Goal: Check status: Check status

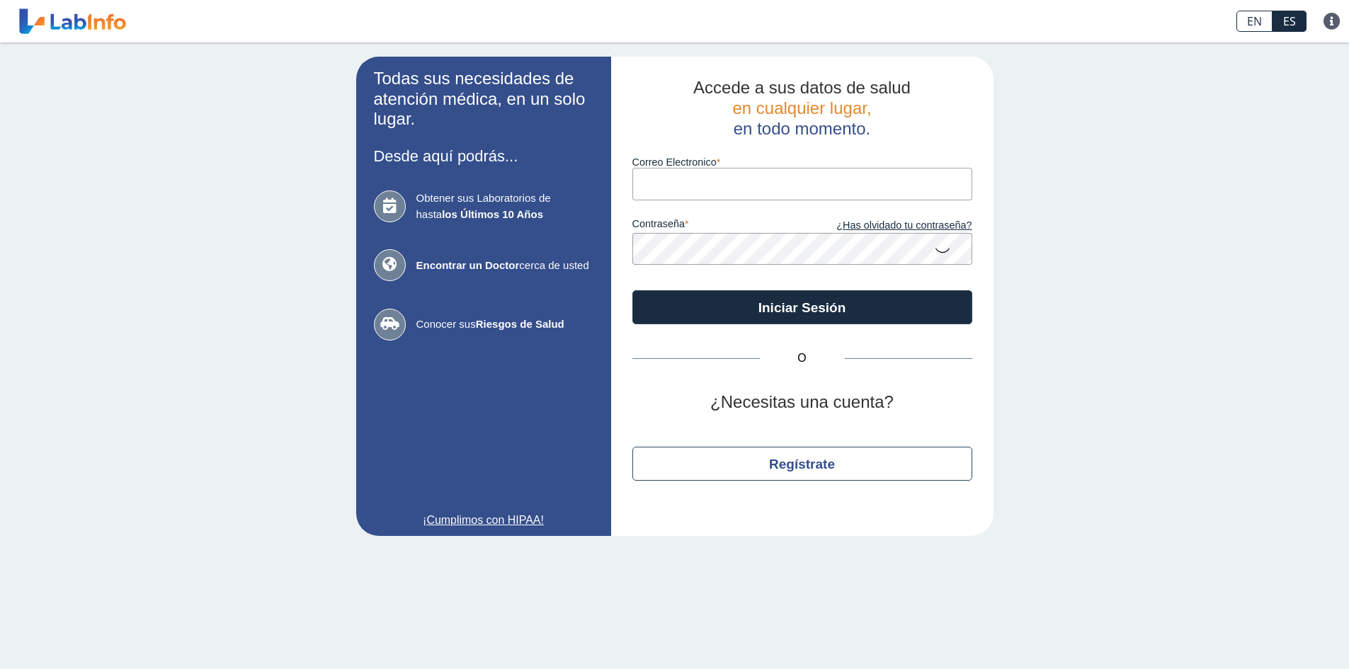
drag, startPoint x: 0, startPoint y: 0, endPoint x: 660, endPoint y: 197, distance: 688.9
click at [660, 197] on input "Correo Electronico" at bounding box center [802, 184] width 340 height 32
type input "[EMAIL_ADDRESS][DOMAIN_NAME]"
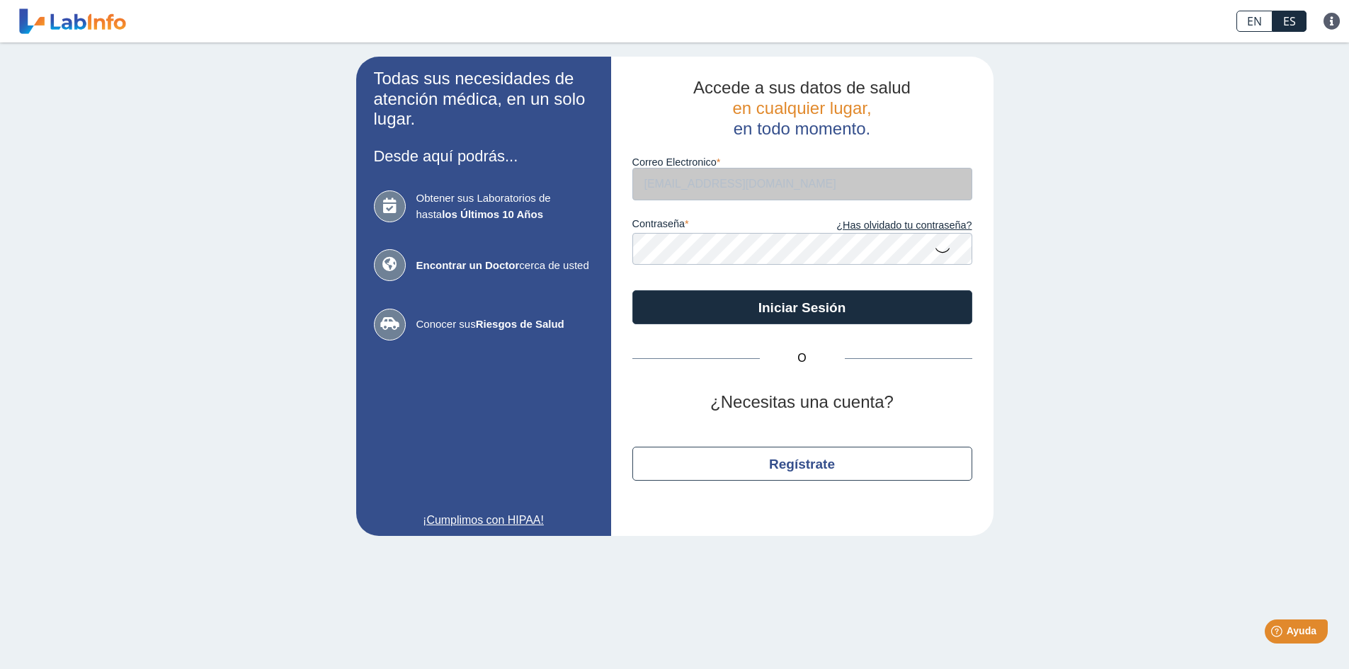
click at [938, 0] on com-br-cp at bounding box center [674, 0] width 1349 height 0
click at [1205, 0] on com-br-cp at bounding box center [674, 0] width 1349 height 0
click at [680, 0] on com-br-cp at bounding box center [674, 0] width 1349 height 0
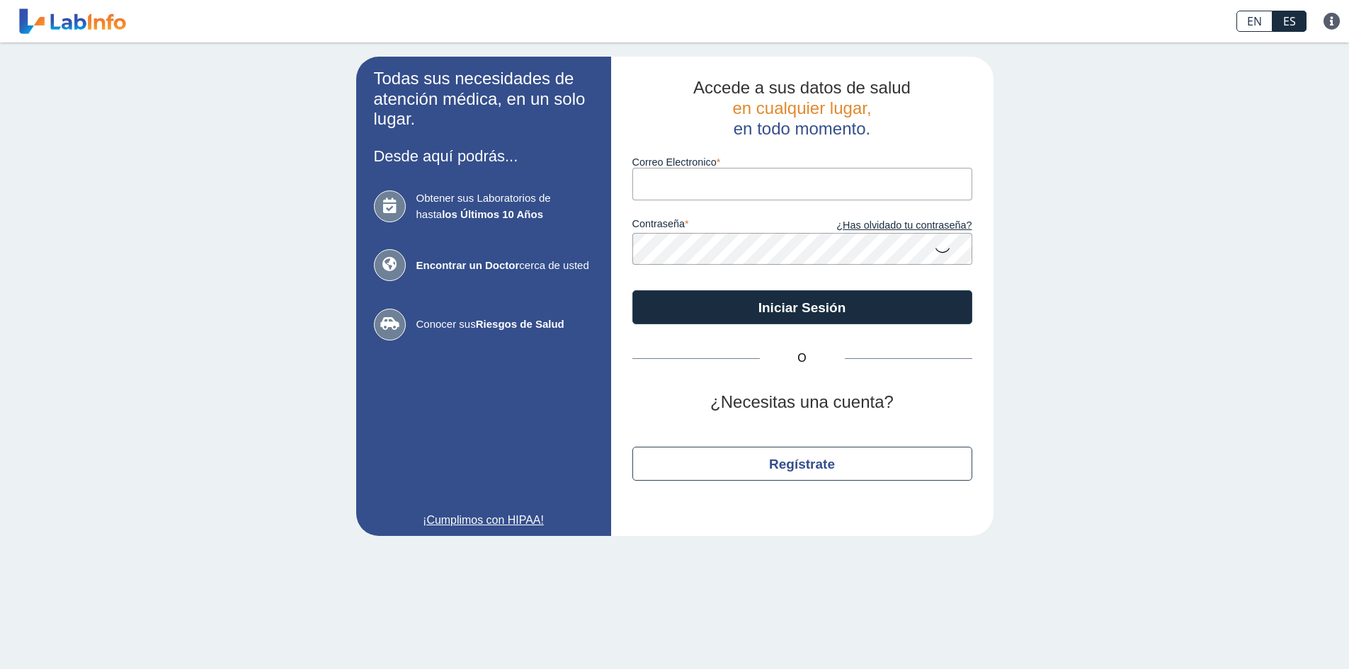
drag, startPoint x: 0, startPoint y: 0, endPoint x: 689, endPoint y: 186, distance: 713.7
click at [689, 186] on input "Correo Electronico" at bounding box center [802, 184] width 340 height 32
type input "[EMAIL_ADDRESS][DOMAIN_NAME]"
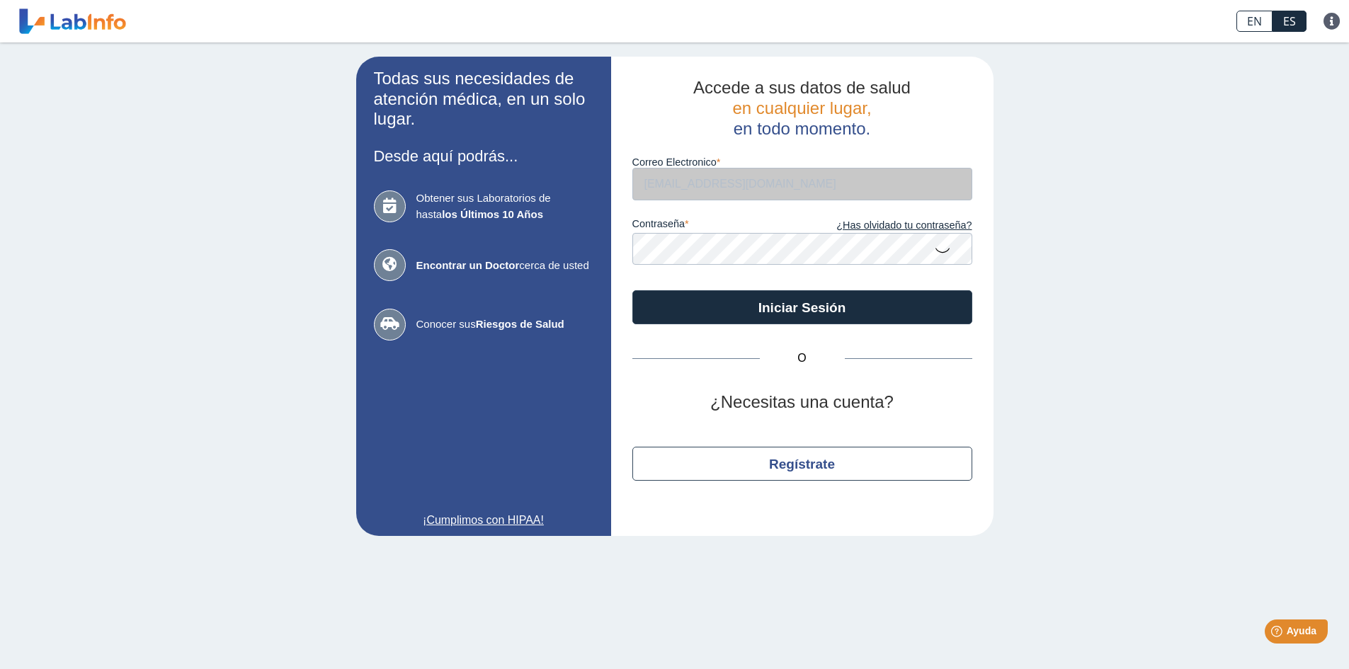
click at [547, 0] on com-br-cp at bounding box center [674, 0] width 1349 height 0
click at [620, 0] on com-br-cp at bounding box center [674, 0] width 1349 height 0
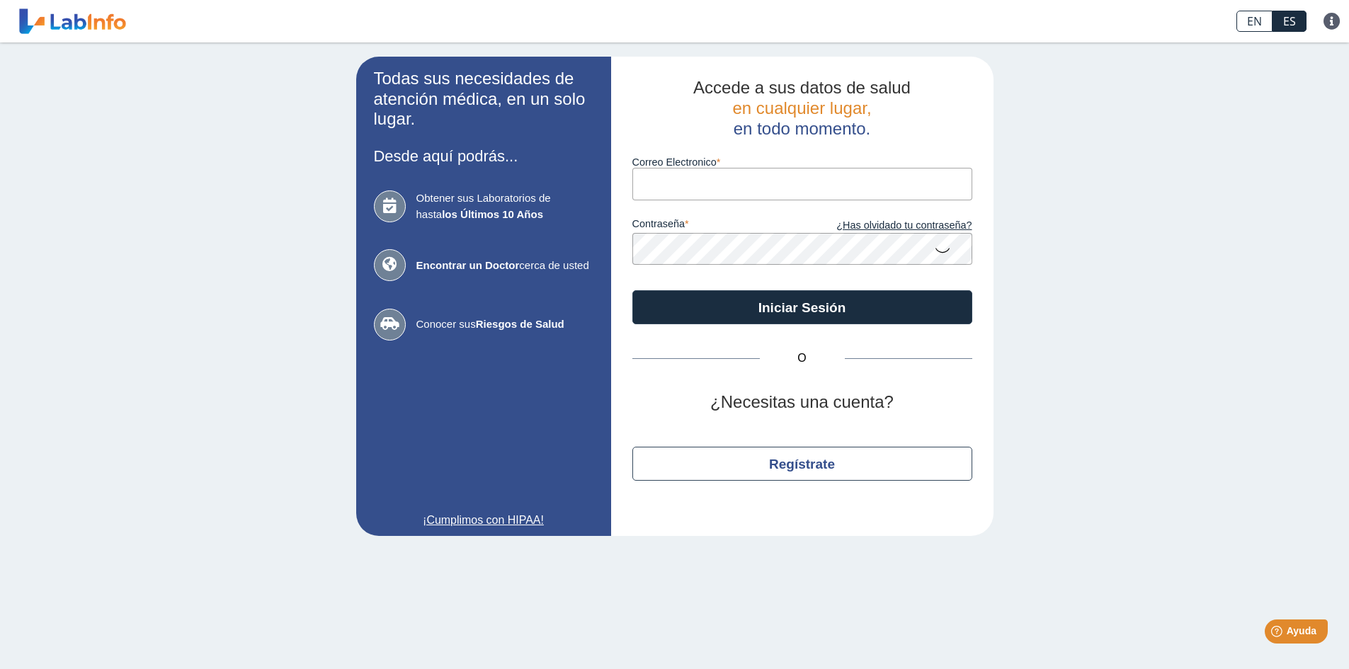
click at [693, 189] on input "Correo Electronico" at bounding box center [802, 184] width 340 height 32
type input "[EMAIL_ADDRESS][DOMAIN_NAME]"
click at [943, 249] on icon at bounding box center [942, 250] width 17 height 28
click at [943, 249] on icon at bounding box center [942, 248] width 17 height 25
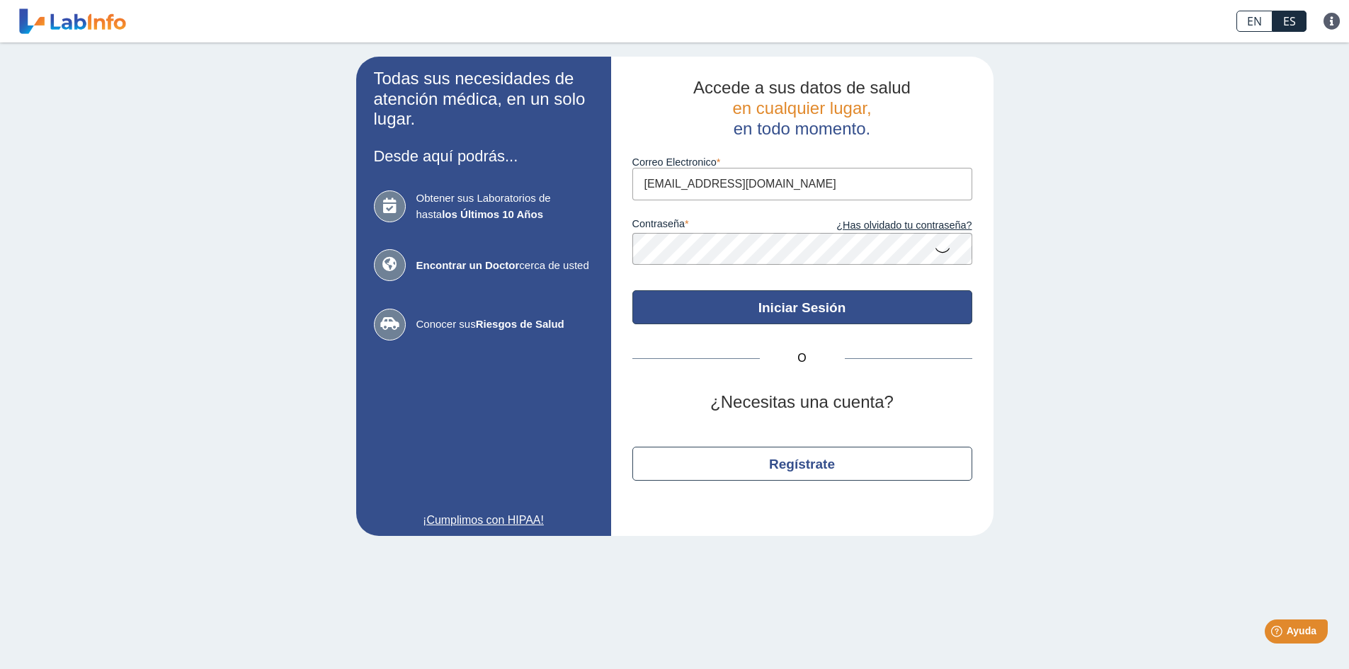
click at [892, 297] on button "Iniciar Sesión" at bounding box center [802, 307] width 340 height 34
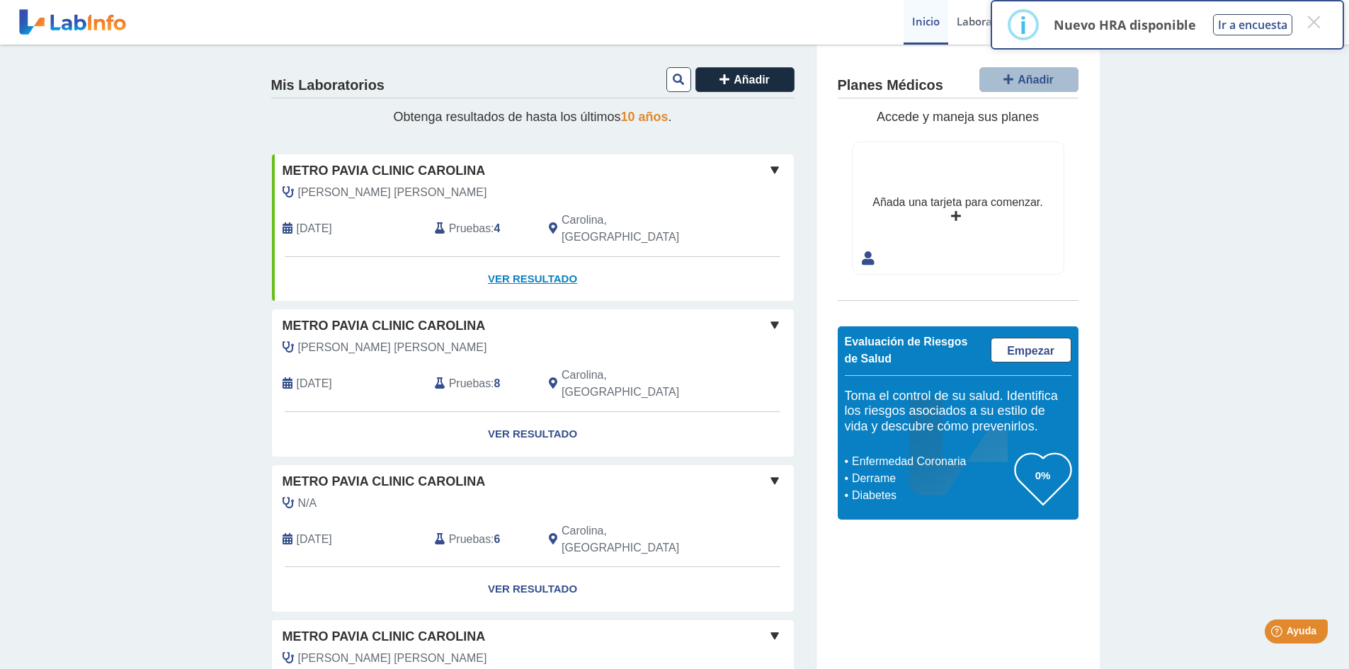
click at [514, 261] on link "Ver Resultado" at bounding box center [533, 279] width 522 height 45
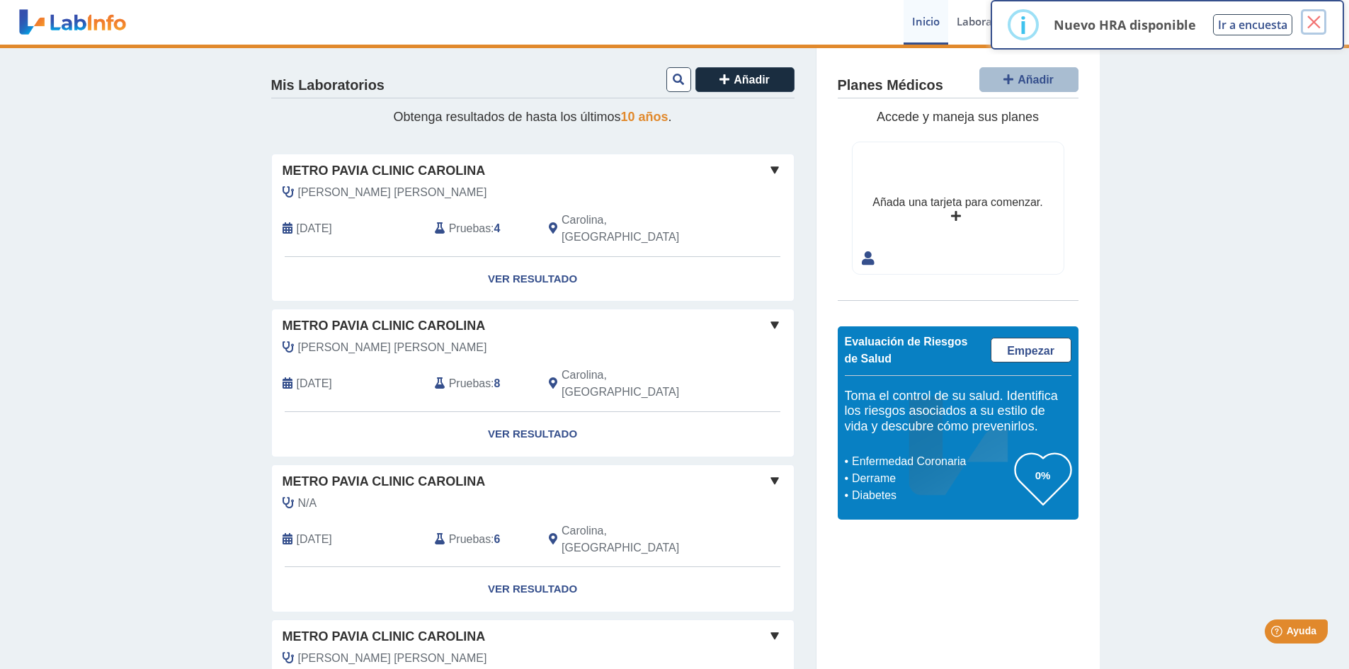
click at [1310, 23] on button "×" at bounding box center [1313, 21] width 25 height 25
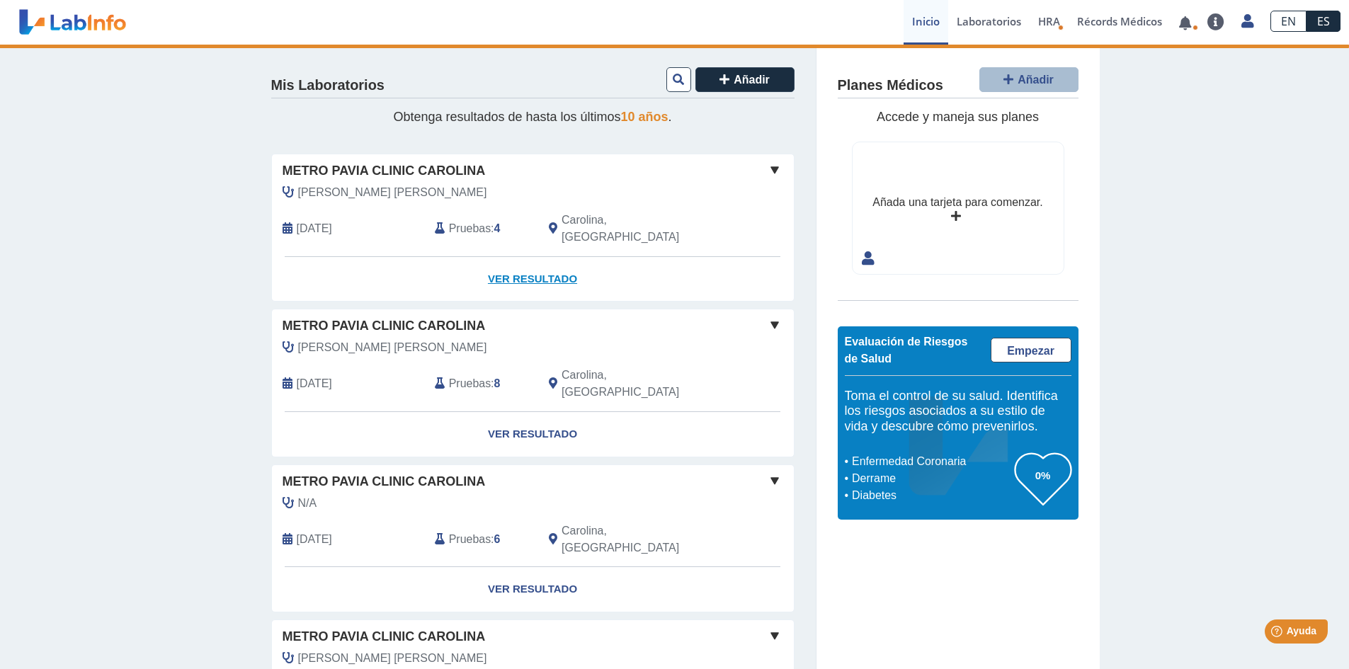
click at [497, 261] on link "Ver Resultado" at bounding box center [533, 279] width 522 height 45
click at [527, 258] on link "Ver Resultado" at bounding box center [533, 279] width 522 height 45
click at [527, 259] on link "Ver Resultado" at bounding box center [533, 279] width 522 height 45
click at [997, 28] on link "Laboratorios" at bounding box center [988, 22] width 81 height 45
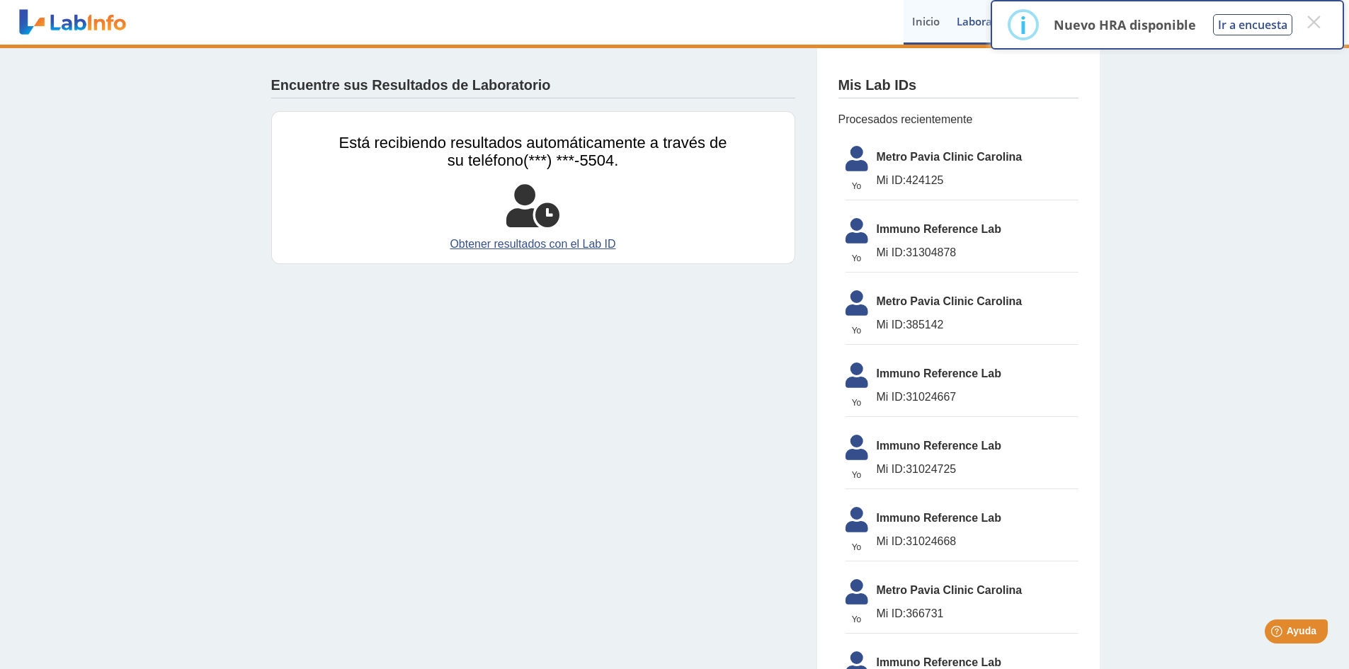
click at [919, 23] on link "Inicio" at bounding box center [926, 22] width 45 height 45
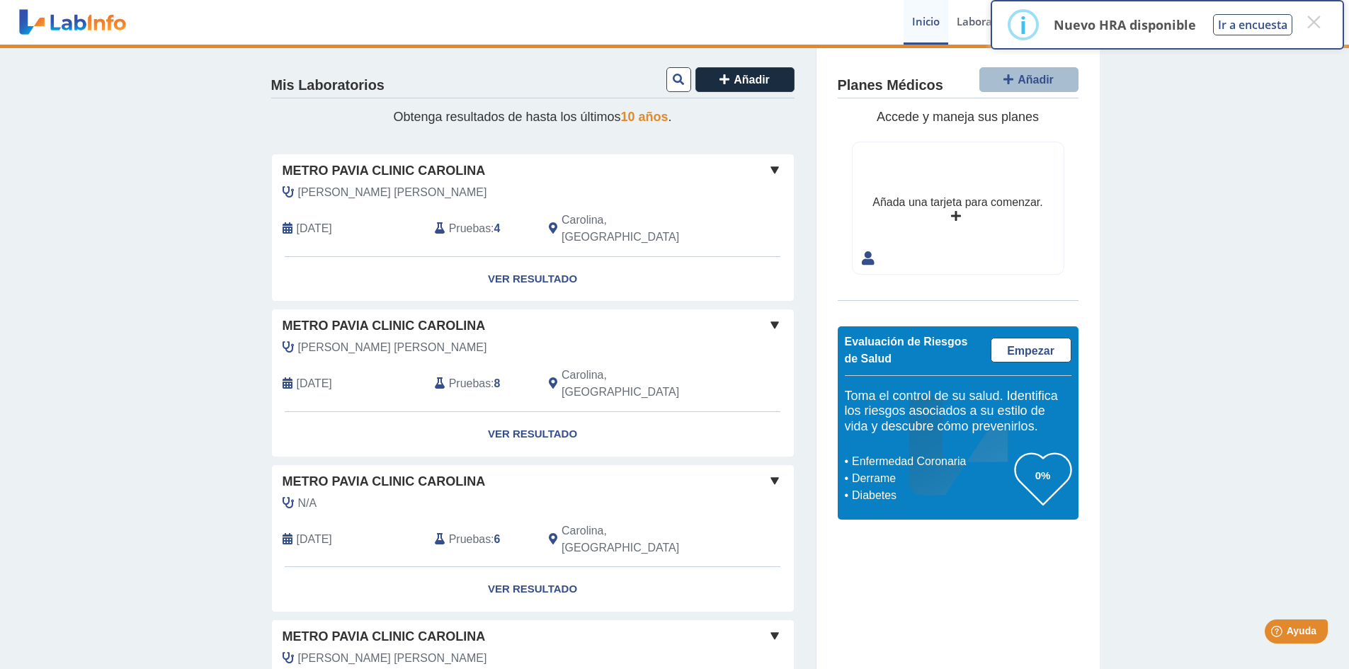
click at [766, 174] on span at bounding box center [774, 169] width 17 height 17
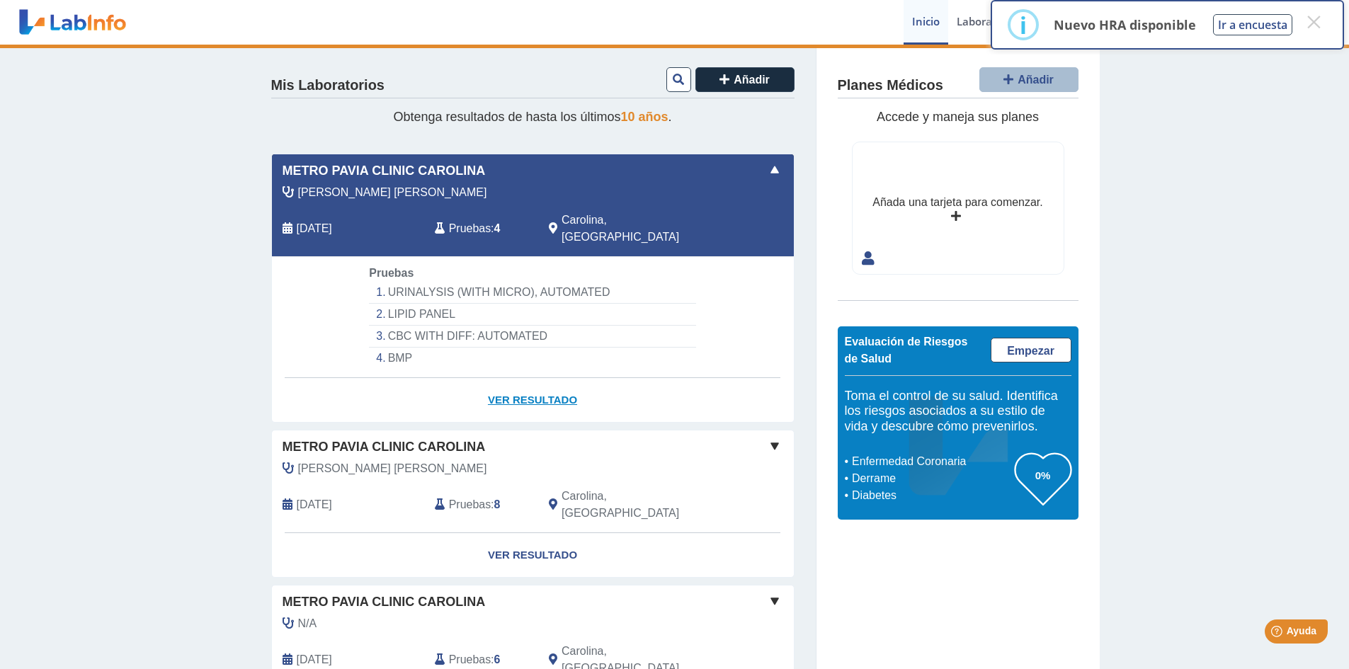
click at [550, 383] on link "Ver Resultado" at bounding box center [533, 400] width 522 height 45
click at [1320, 13] on button "×" at bounding box center [1313, 21] width 25 height 25
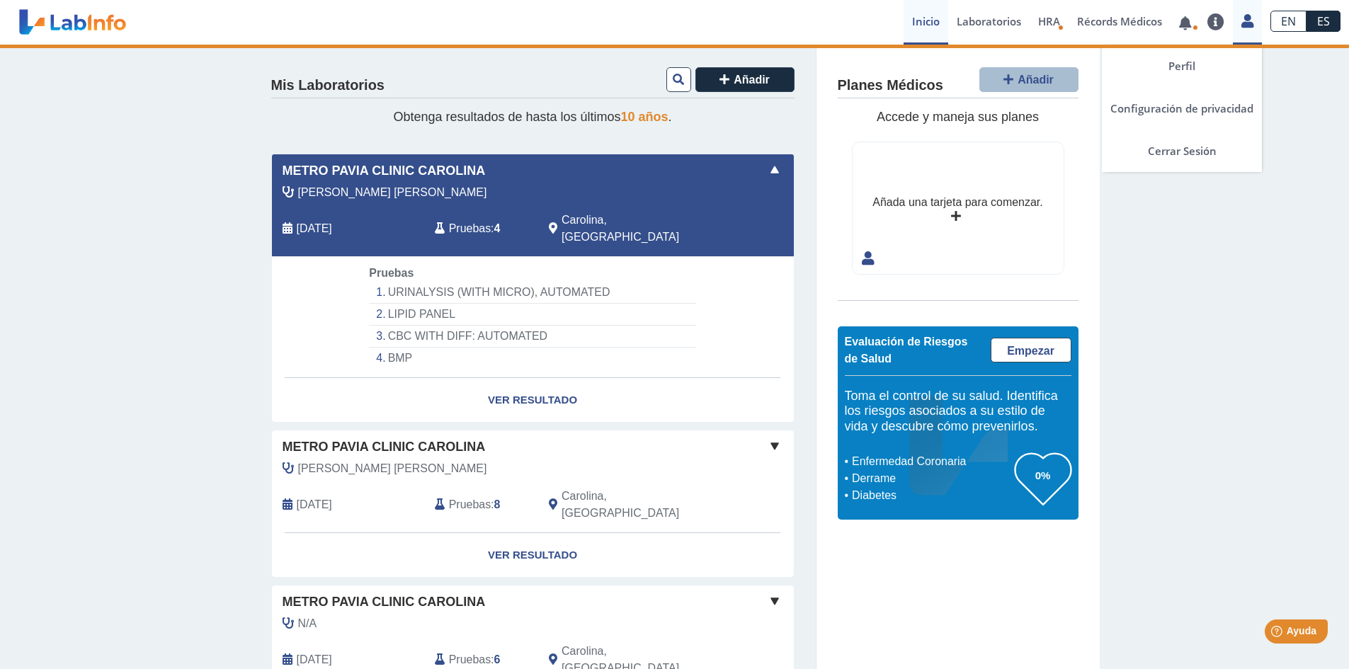
click at [1245, 25] on icon at bounding box center [1248, 21] width 12 height 11
click at [1194, 145] on link "Cerrar Sesión" at bounding box center [1182, 151] width 160 height 42
